Goal: Task Accomplishment & Management: Manage account settings

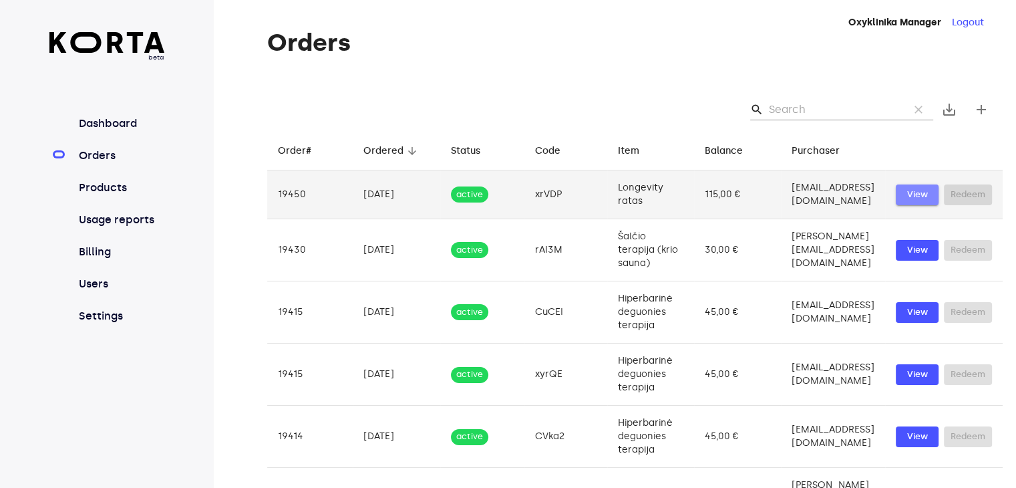
click at [917, 194] on span "View" at bounding box center [916, 194] width 29 height 15
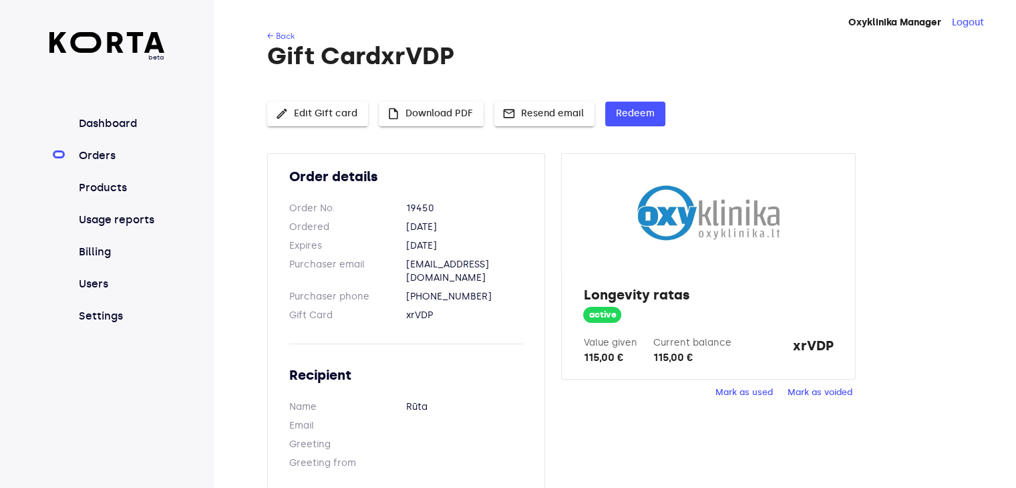
click at [751, 393] on span "Mark as used" at bounding box center [743, 392] width 57 height 15
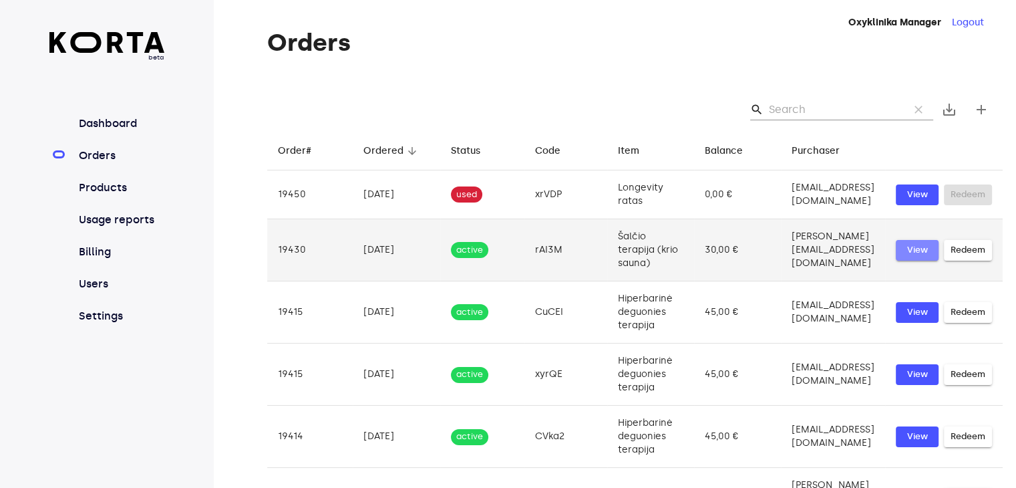
click at [920, 248] on span "View" at bounding box center [916, 249] width 29 height 15
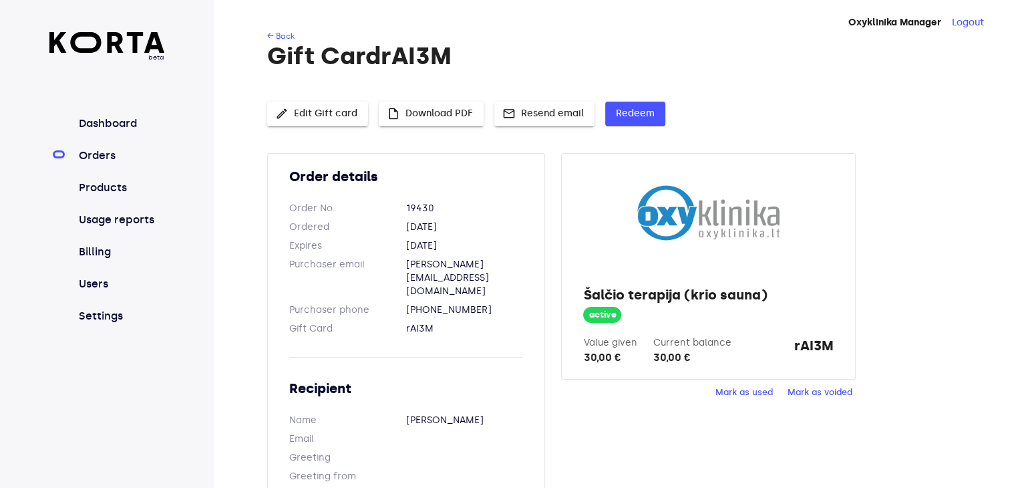
click at [735, 391] on span "Mark as used" at bounding box center [743, 392] width 57 height 15
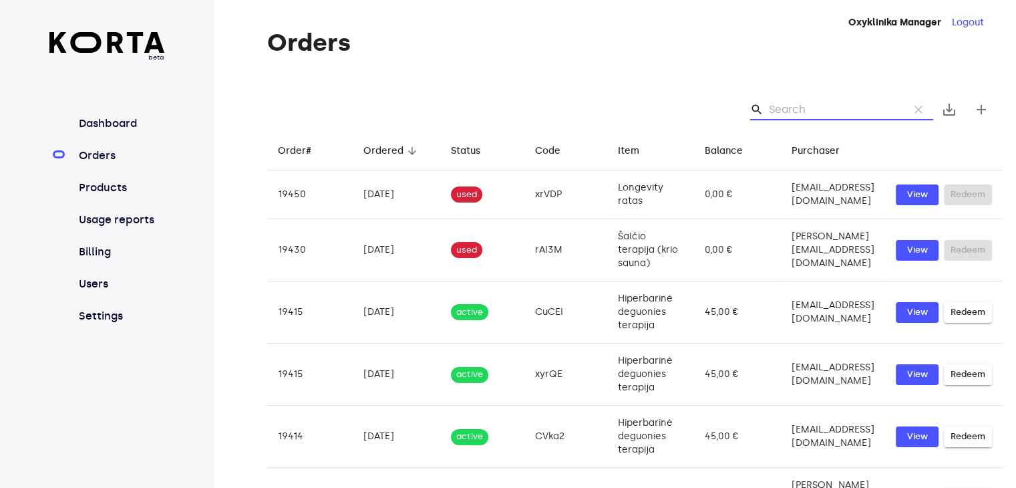
click at [791, 110] on input "Search" at bounding box center [834, 109] width 130 height 21
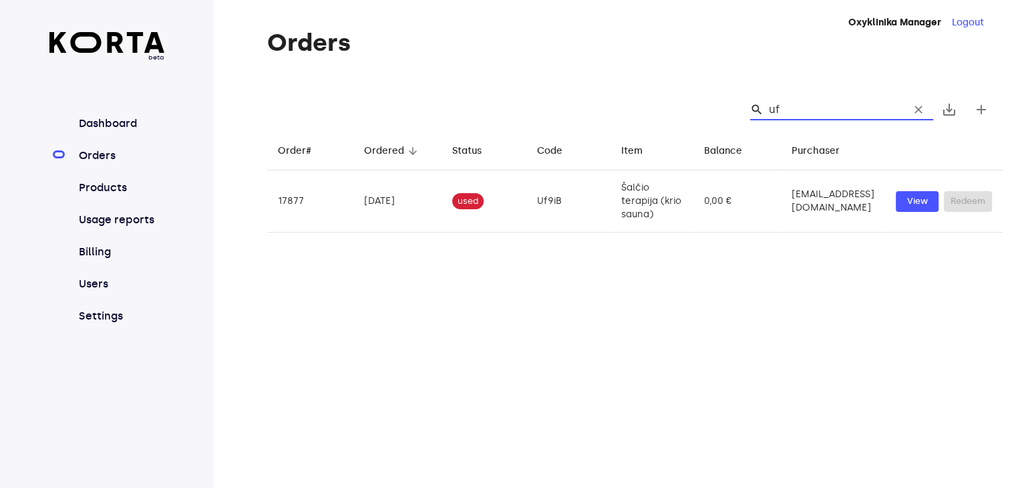
type input "u"
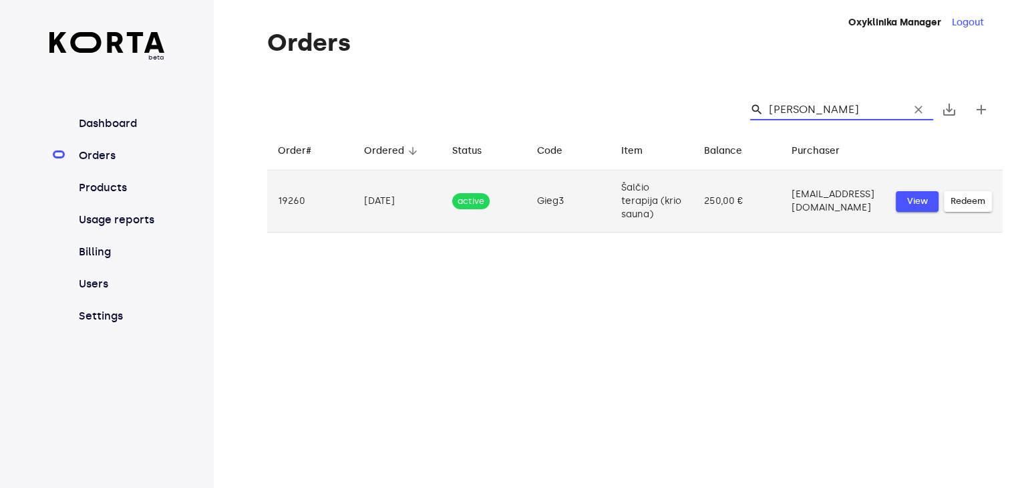
type input "[PERSON_NAME]"
click at [911, 208] on span "View" at bounding box center [916, 201] width 29 height 15
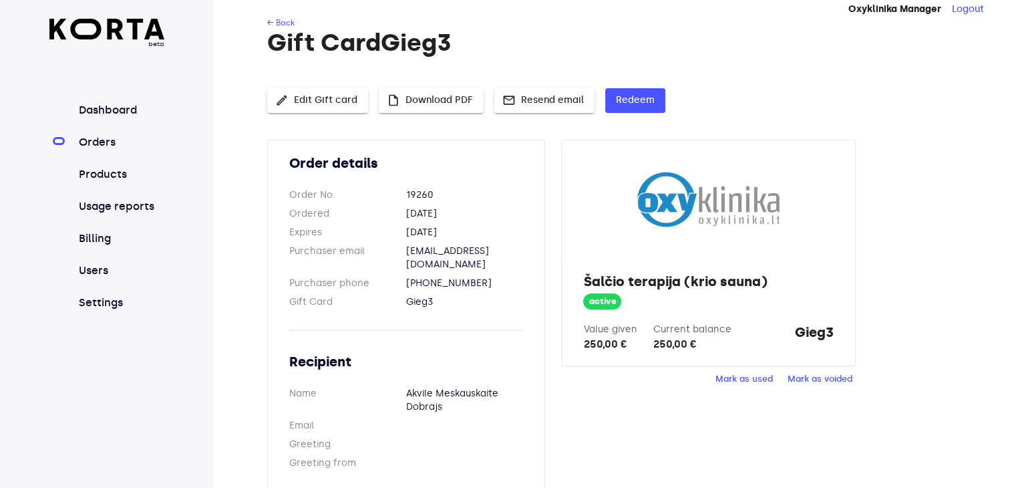
scroll to position [17, 0]
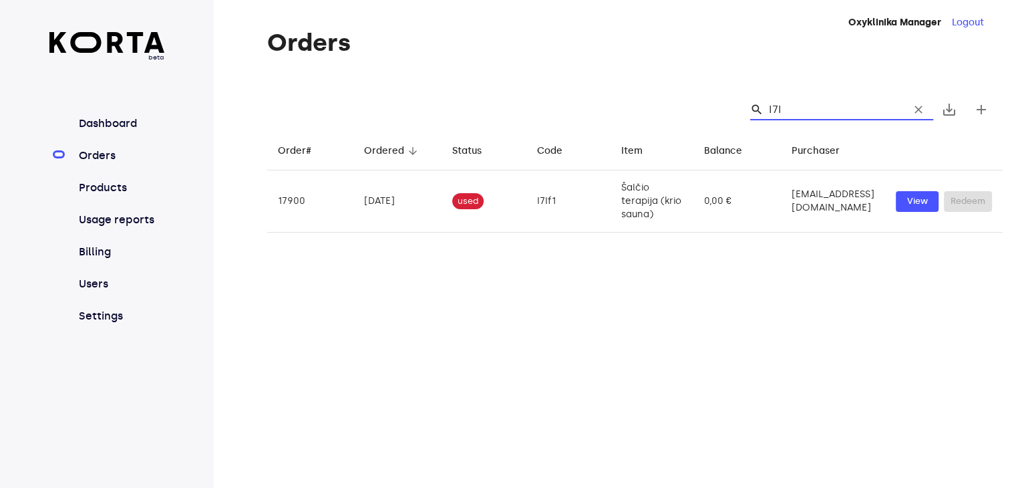
type input "I7I"
click at [920, 109] on span "clear" at bounding box center [918, 109] width 13 height 13
